Goal: Task Accomplishment & Management: Manage account settings

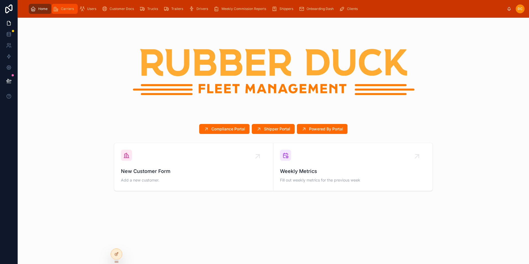
click at [68, 9] on span "Carriers" at bounding box center [67, 9] width 13 height 4
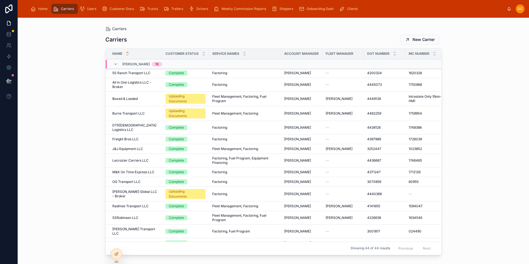
click at [142, 73] on span "5S Ranch Transport LLC" at bounding box center [131, 73] width 38 height 4
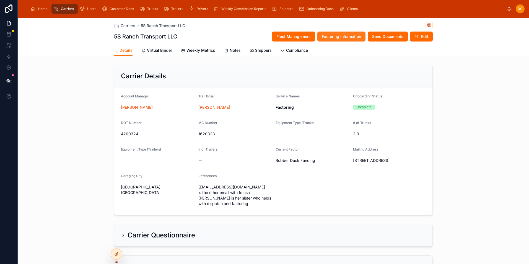
click at [342, 37] on span "Factoring Information" at bounding box center [341, 37] width 39 height 6
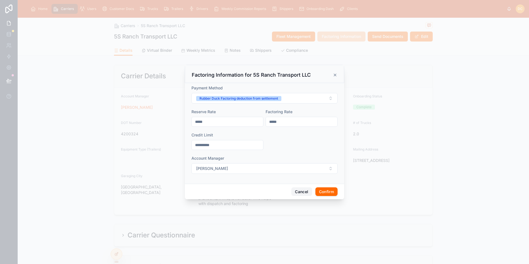
click at [304, 196] on button "Cancel" at bounding box center [301, 191] width 20 height 9
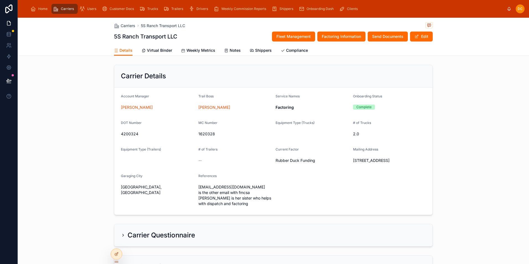
click at [468, 88] on div "Carrier Details Account Manager [PERSON_NAME] Trail Boss [PERSON_NAME] Service …" at bounding box center [273, 140] width 511 height 155
click at [42, 10] on span "Home" at bounding box center [42, 9] width 9 height 4
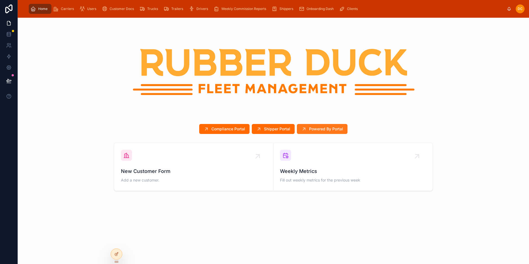
click at [323, 130] on span "Powered By Portal" at bounding box center [326, 129] width 34 height 6
click at [60, 9] on div "Carriers" at bounding box center [64, 8] width 23 height 9
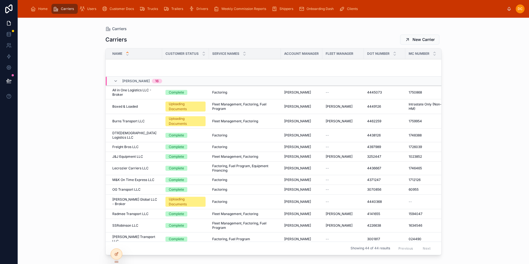
scroll to position [229, 0]
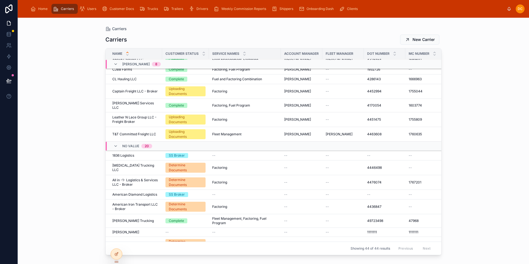
click at [157, 178] on span "All in -1- Logistics & Services LLC - Broker" at bounding box center [135, 182] width 46 height 9
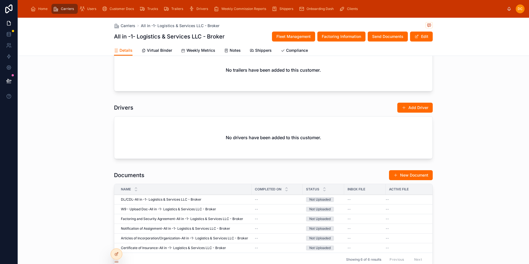
scroll to position [448, 0]
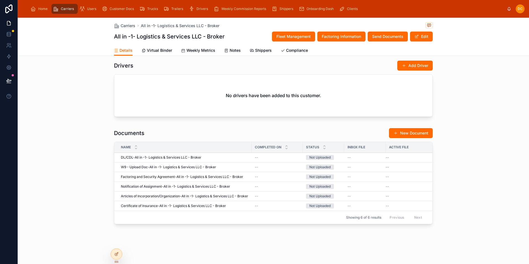
click at [0, 0] on span "Upload" at bounding box center [0, 0] width 0 height 0
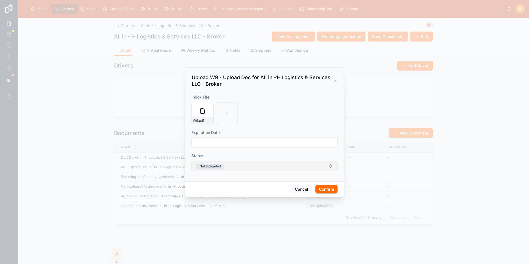
click at [286, 164] on button "Not Uploaded" at bounding box center [265, 166] width 146 height 11
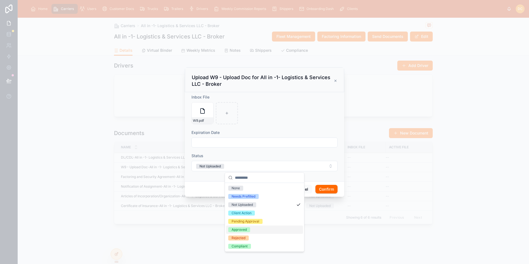
click at [242, 230] on div "Approved" at bounding box center [239, 229] width 15 height 5
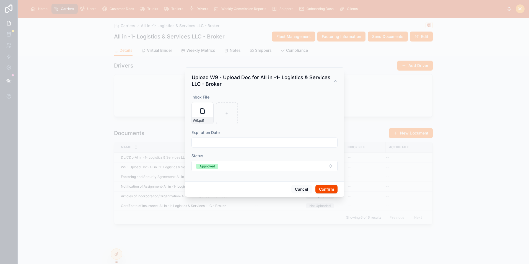
click at [327, 189] on button "Confirm" at bounding box center [327, 189] width 22 height 9
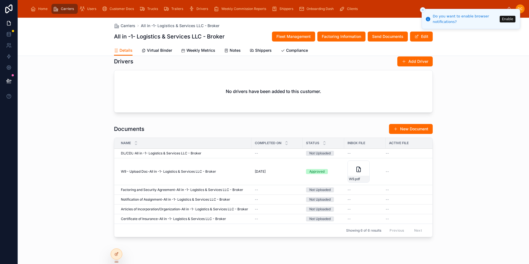
click at [0, 0] on span "Upload" at bounding box center [0, 0] width 0 height 0
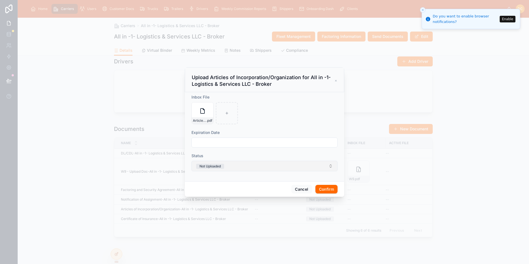
click at [276, 167] on button "Not Uploaded" at bounding box center [265, 166] width 146 height 11
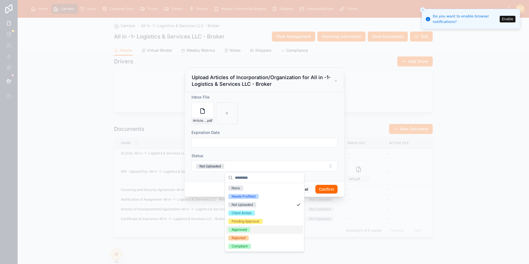
click at [244, 228] on div "Approved" at bounding box center [239, 229] width 15 height 5
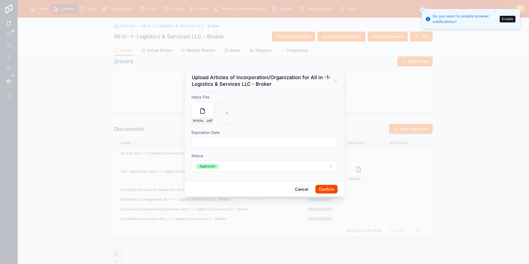
click at [330, 190] on button "Confirm" at bounding box center [327, 189] width 22 height 9
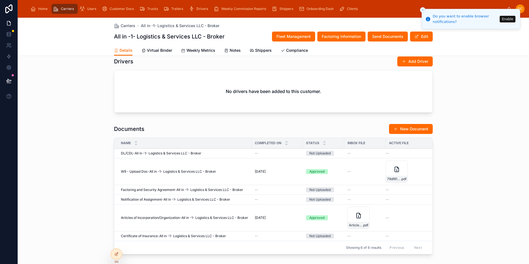
click at [423, 11] on icon "Close toast" at bounding box center [422, 9] width 3 height 3
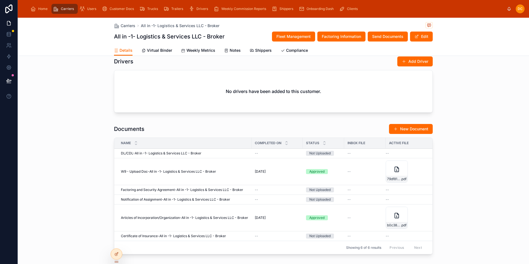
click at [509, 82] on div "Drivers Add Driver No drivers have been added to this customer." at bounding box center [273, 85] width 511 height 63
